Goal: Book appointment/travel/reservation

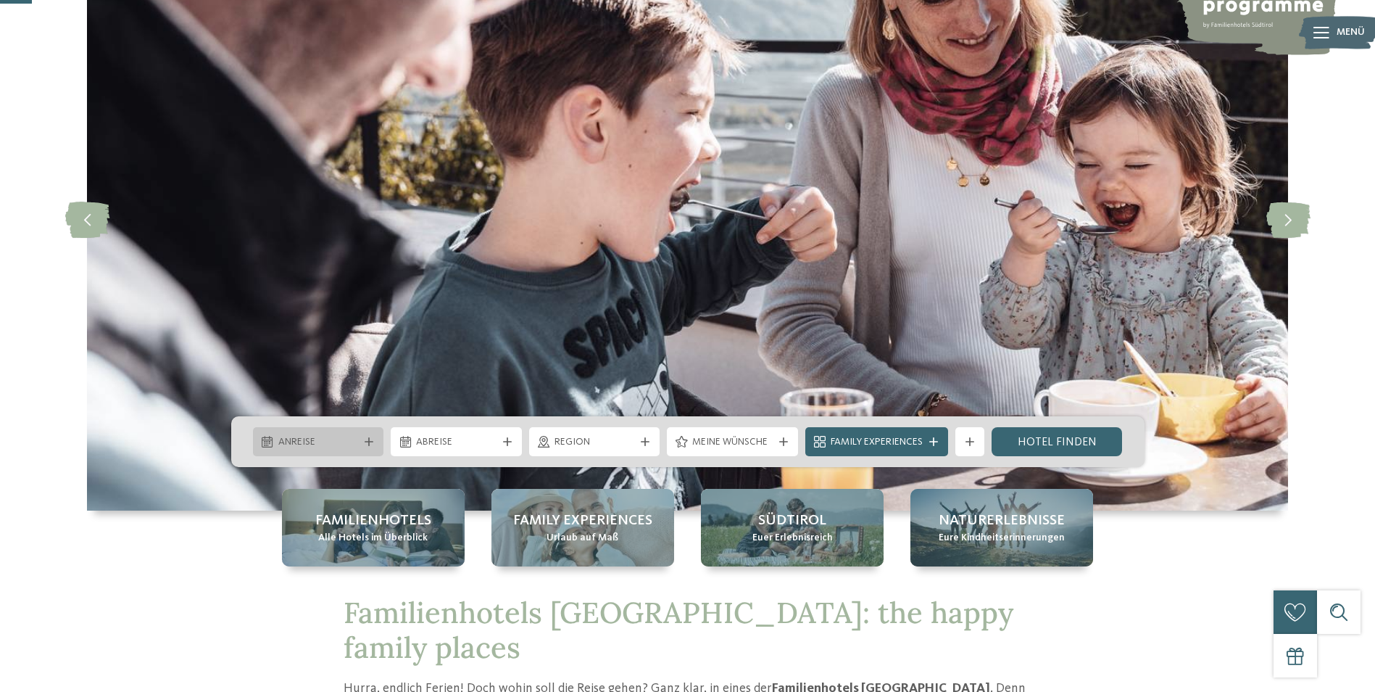
click at [340, 452] on div "Anreise" at bounding box center [318, 441] width 131 height 29
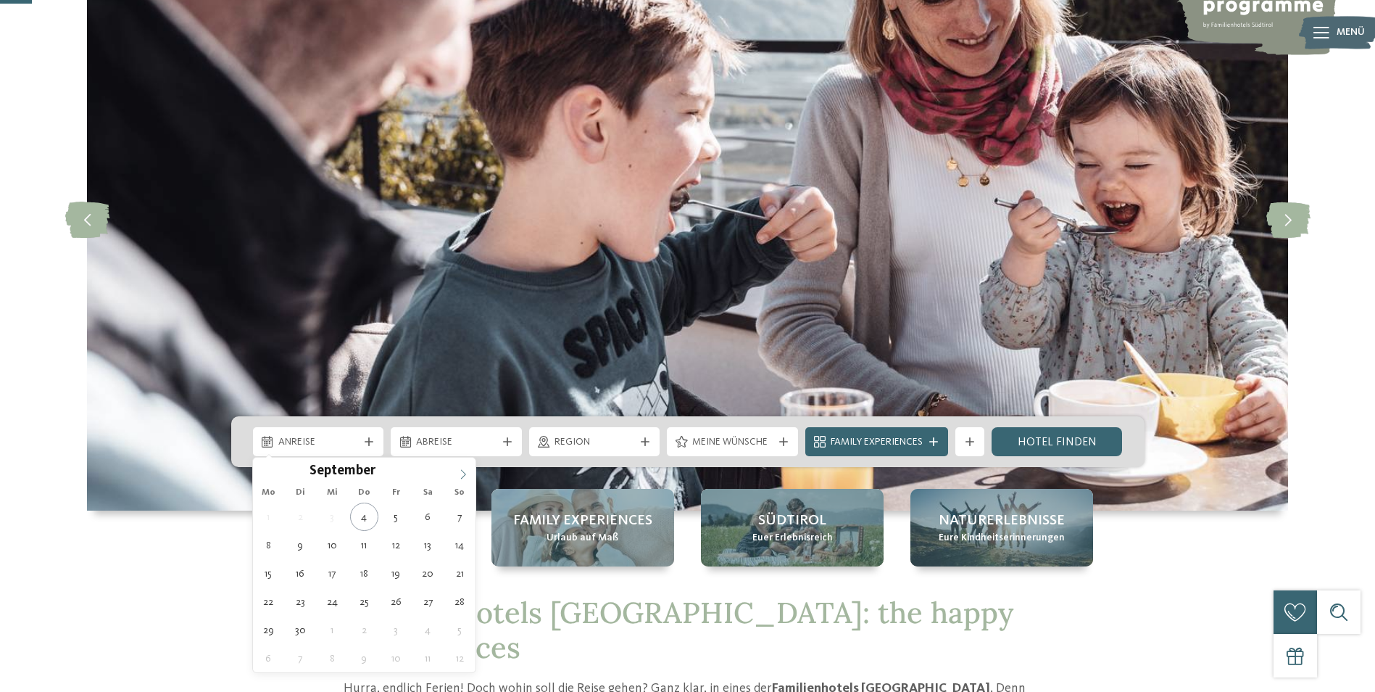
click at [465, 471] on icon at bounding box center [463, 474] width 10 height 10
type div "15.11.2025"
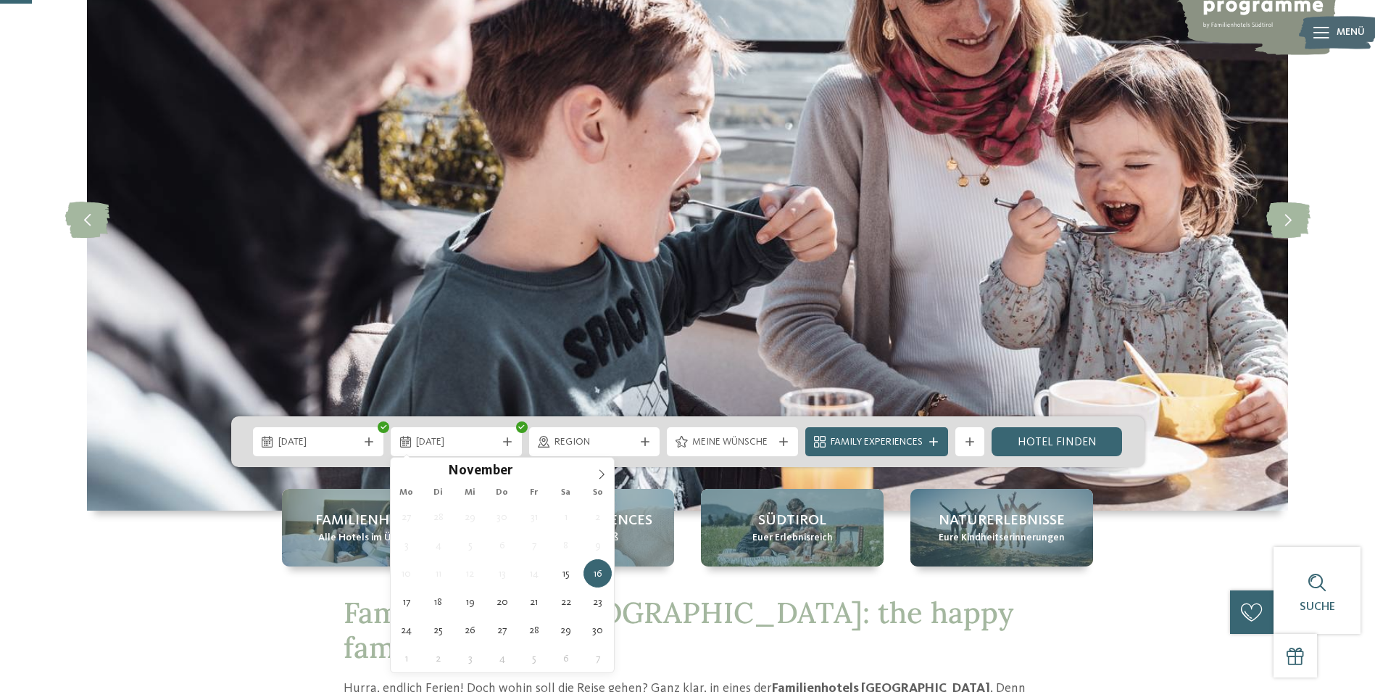
click at [550, 598] on div "27 28 29 30 31 1 2 3 4 5 6 7 8 9 10 11 12 13 14 15 16 17 18 19 20 21 22 23 24 2…" at bounding box center [502, 587] width 223 height 170
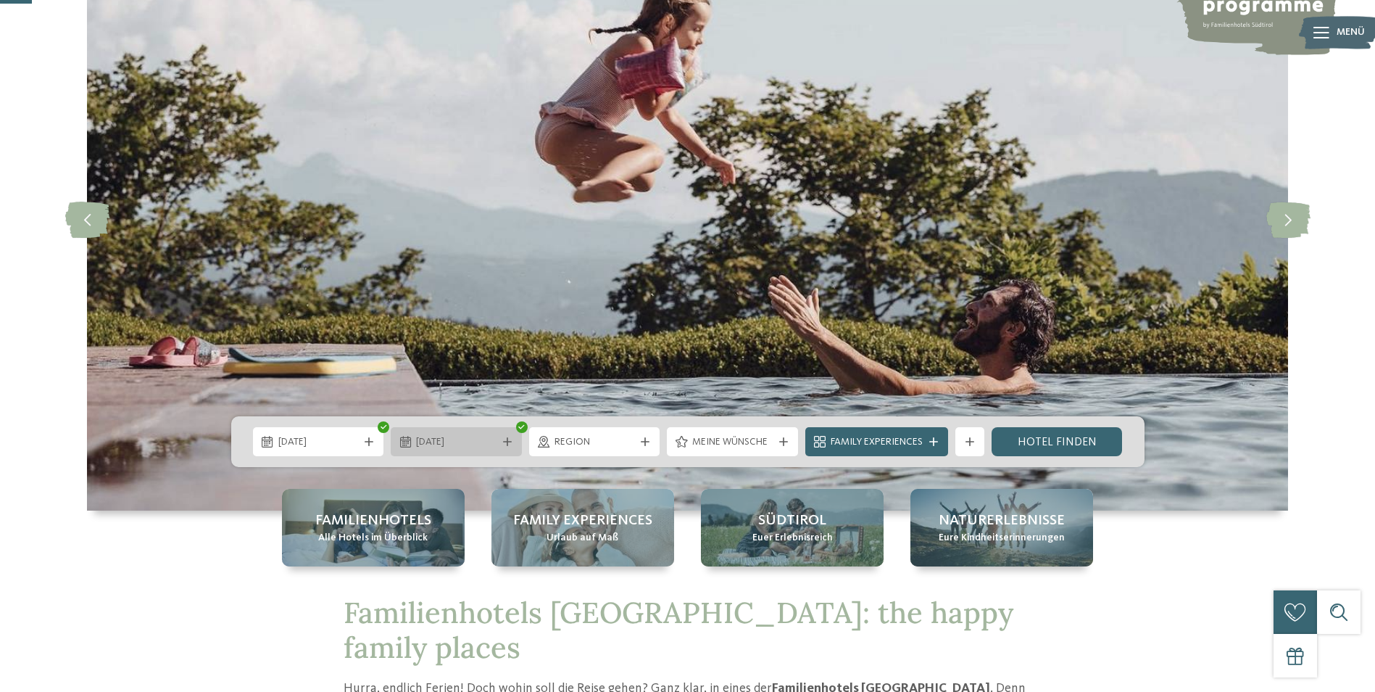
click at [441, 440] on span "15.11.2025" at bounding box center [456, 442] width 80 height 14
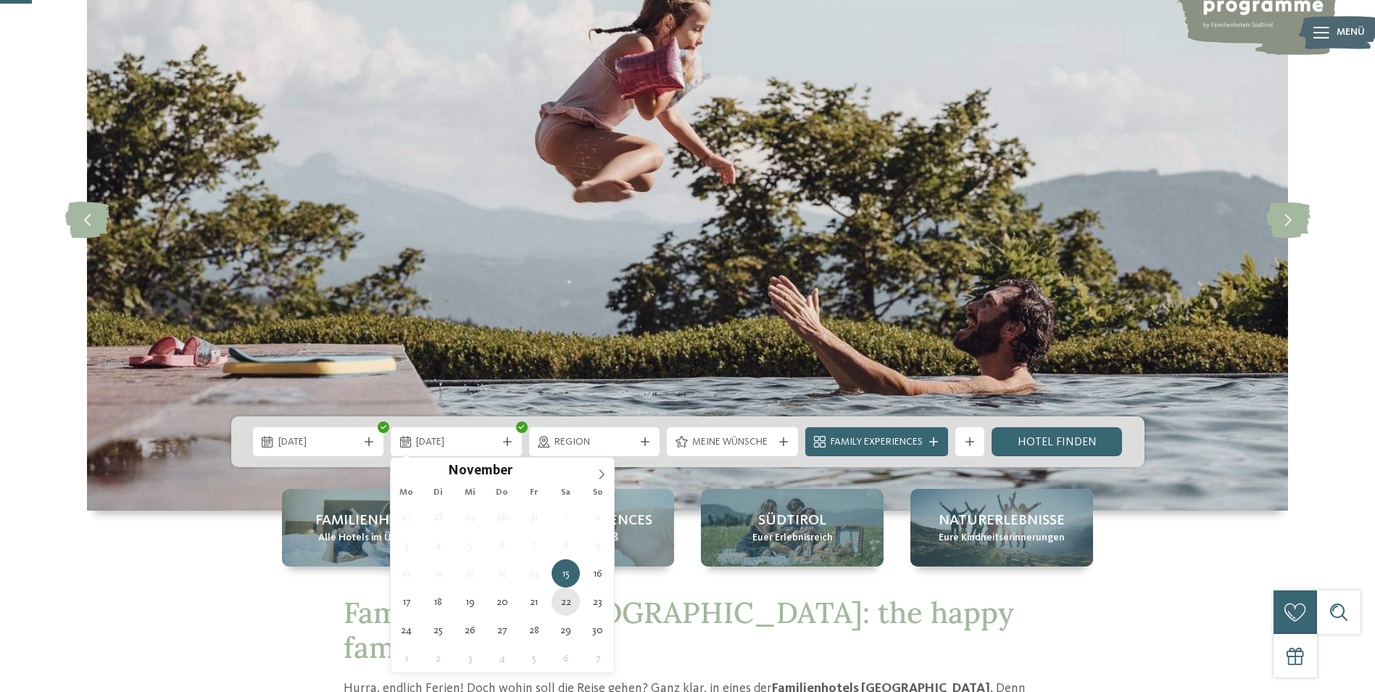
type div "22.11.2025"
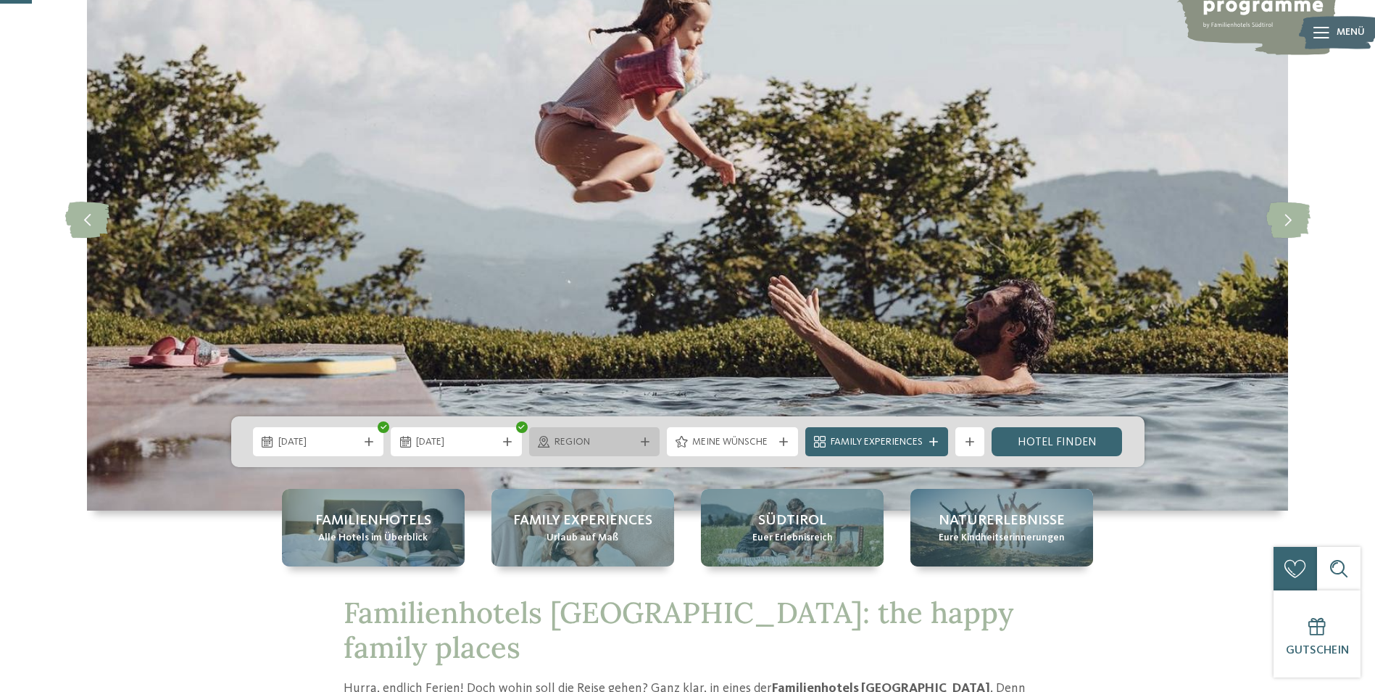
click at [610, 434] on div "Region" at bounding box center [595, 441] width 88 height 16
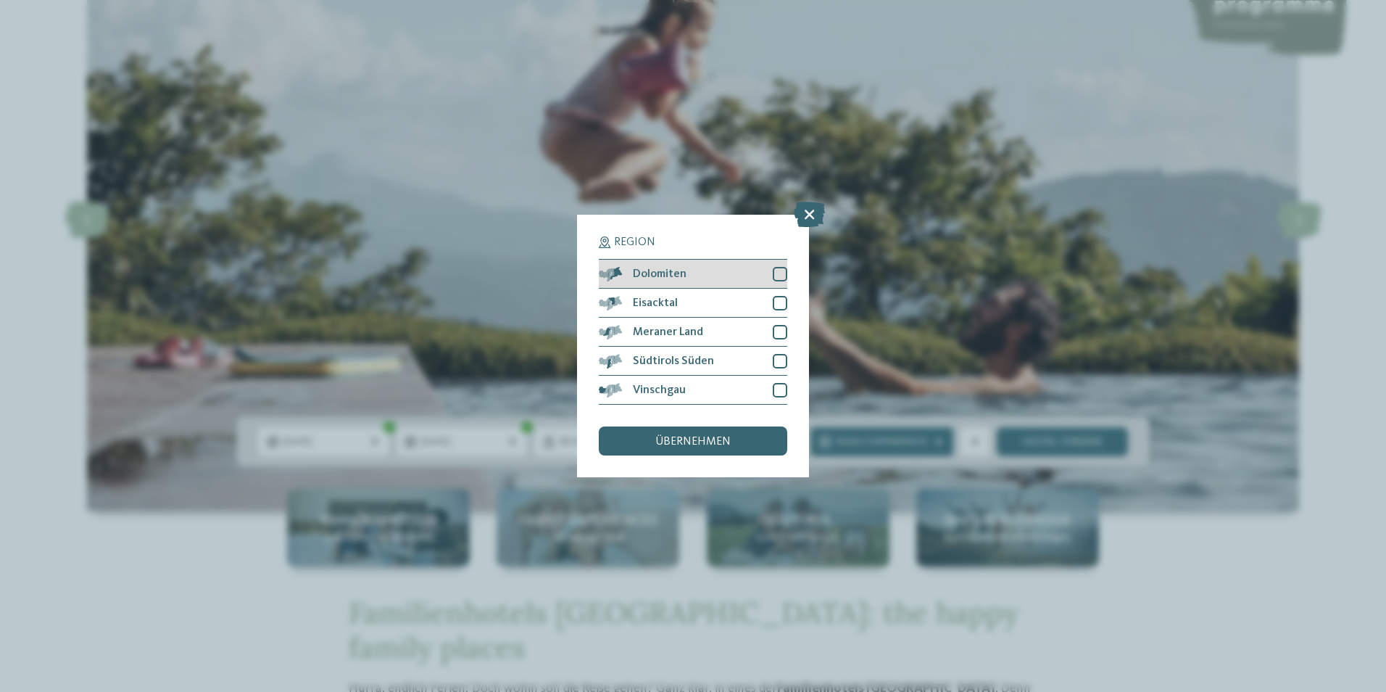
click at [721, 271] on div "Dolomiten" at bounding box center [693, 273] width 188 height 29
click at [734, 354] on div "Südtirols Süden" at bounding box center [693, 360] width 188 height 29
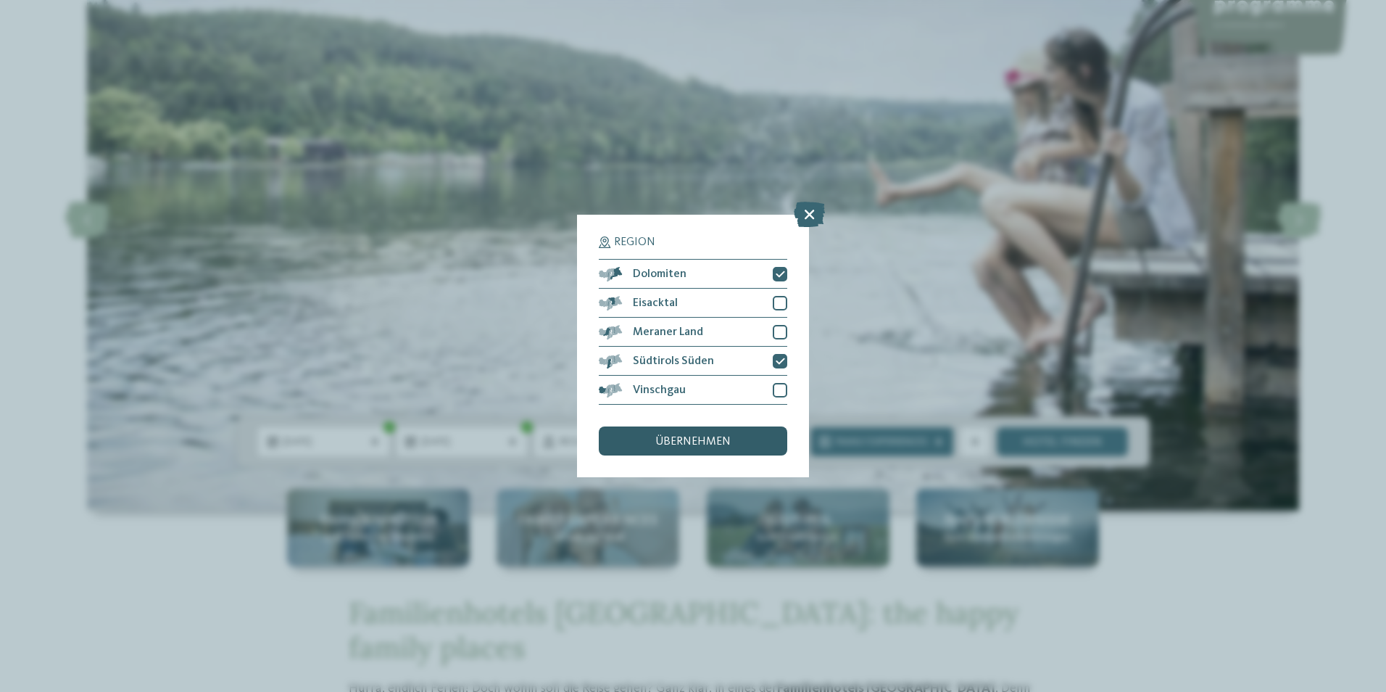
click at [702, 444] on span "übernehmen" at bounding box center [692, 442] width 75 height 12
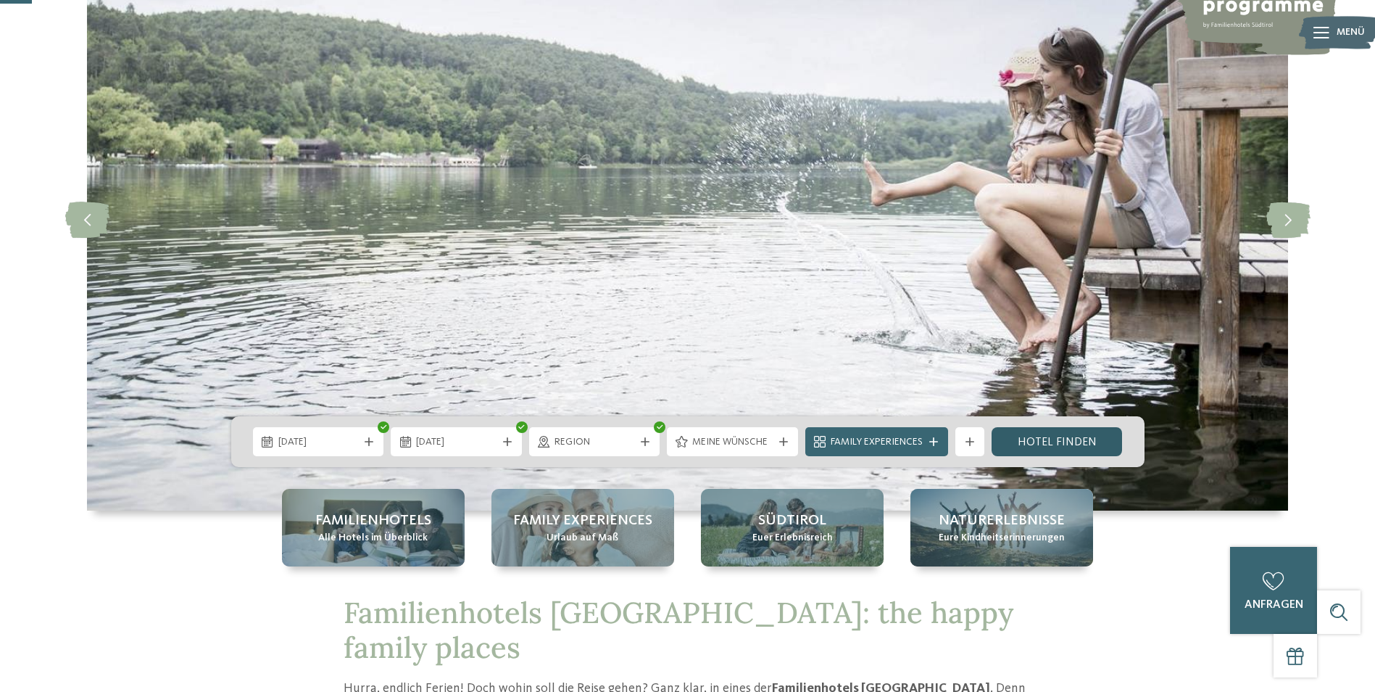
click at [1015, 433] on link "Hotel finden" at bounding box center [1057, 441] width 131 height 29
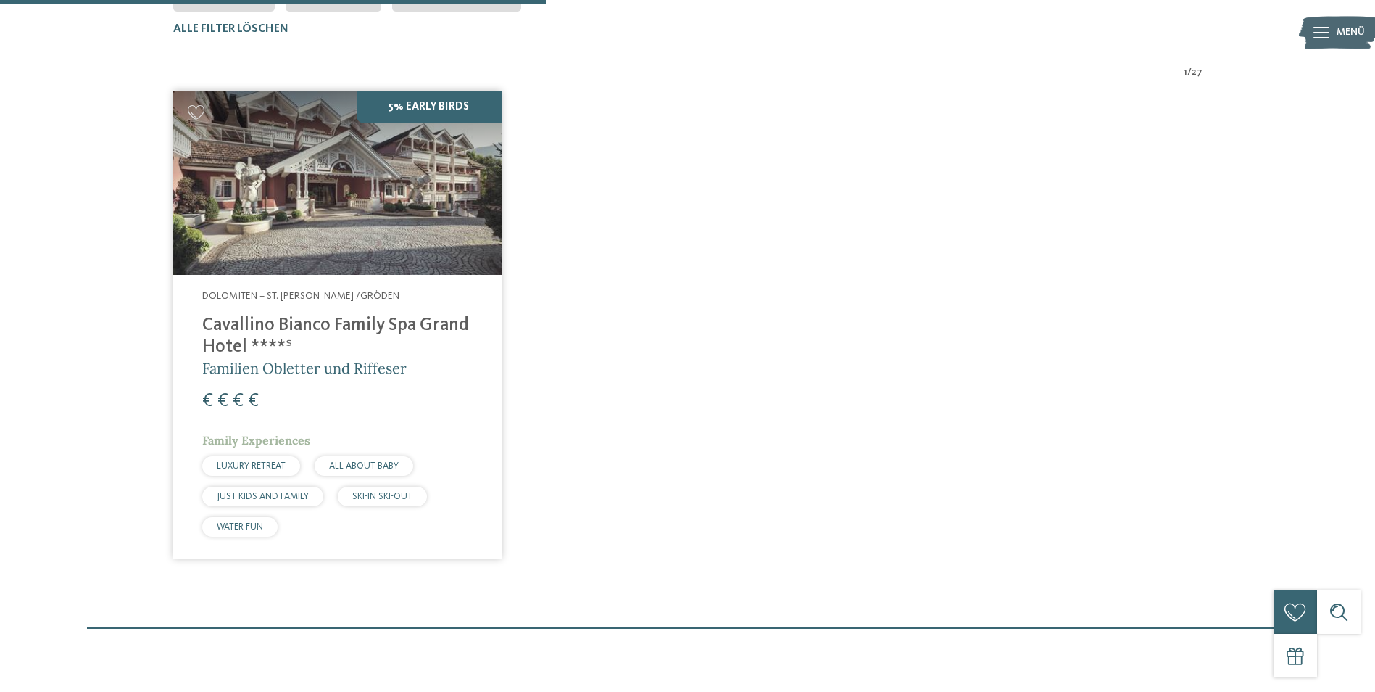
click at [313, 231] on img at bounding box center [337, 183] width 328 height 185
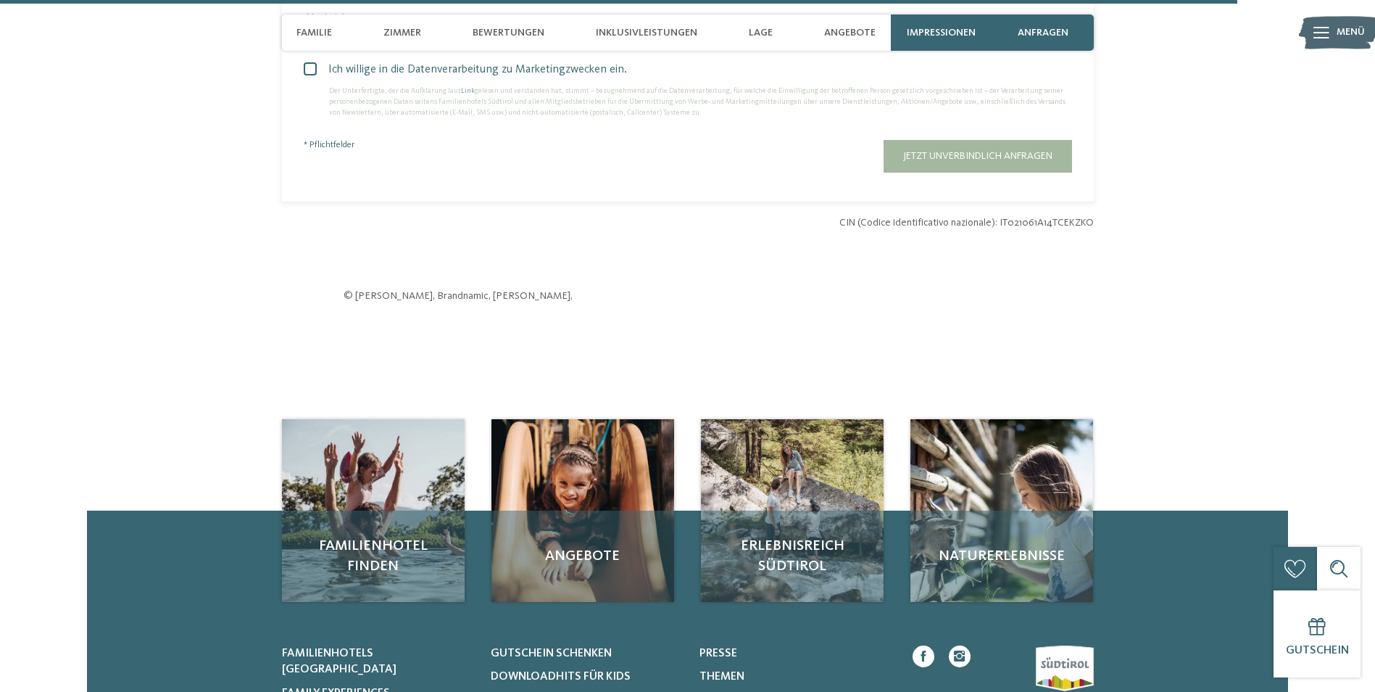
scroll to position [4856, 0]
